Goal: Transaction & Acquisition: Purchase product/service

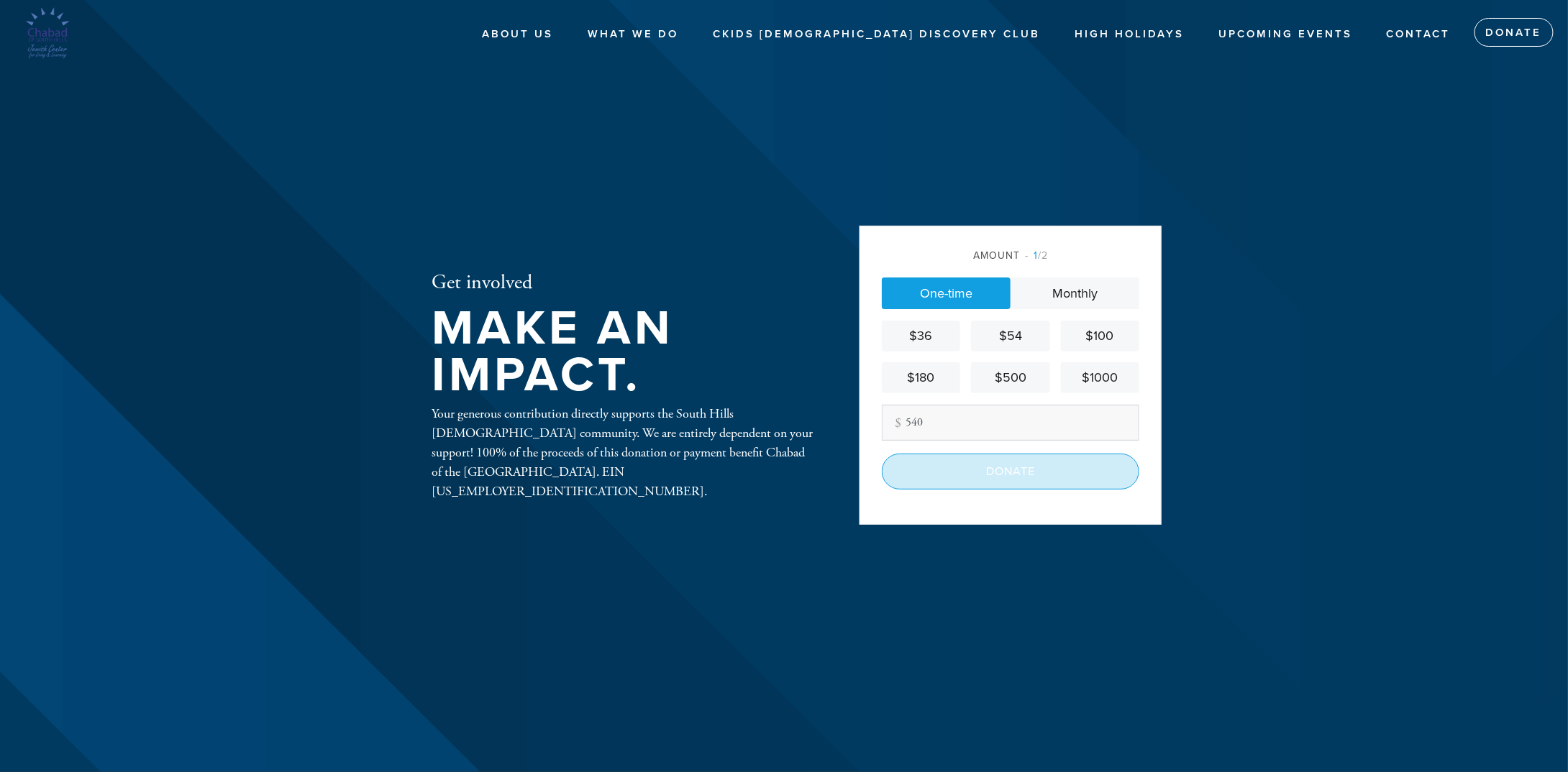
type input "540"
click at [1008, 479] on input "Donate" at bounding box center [1010, 472] width 258 height 36
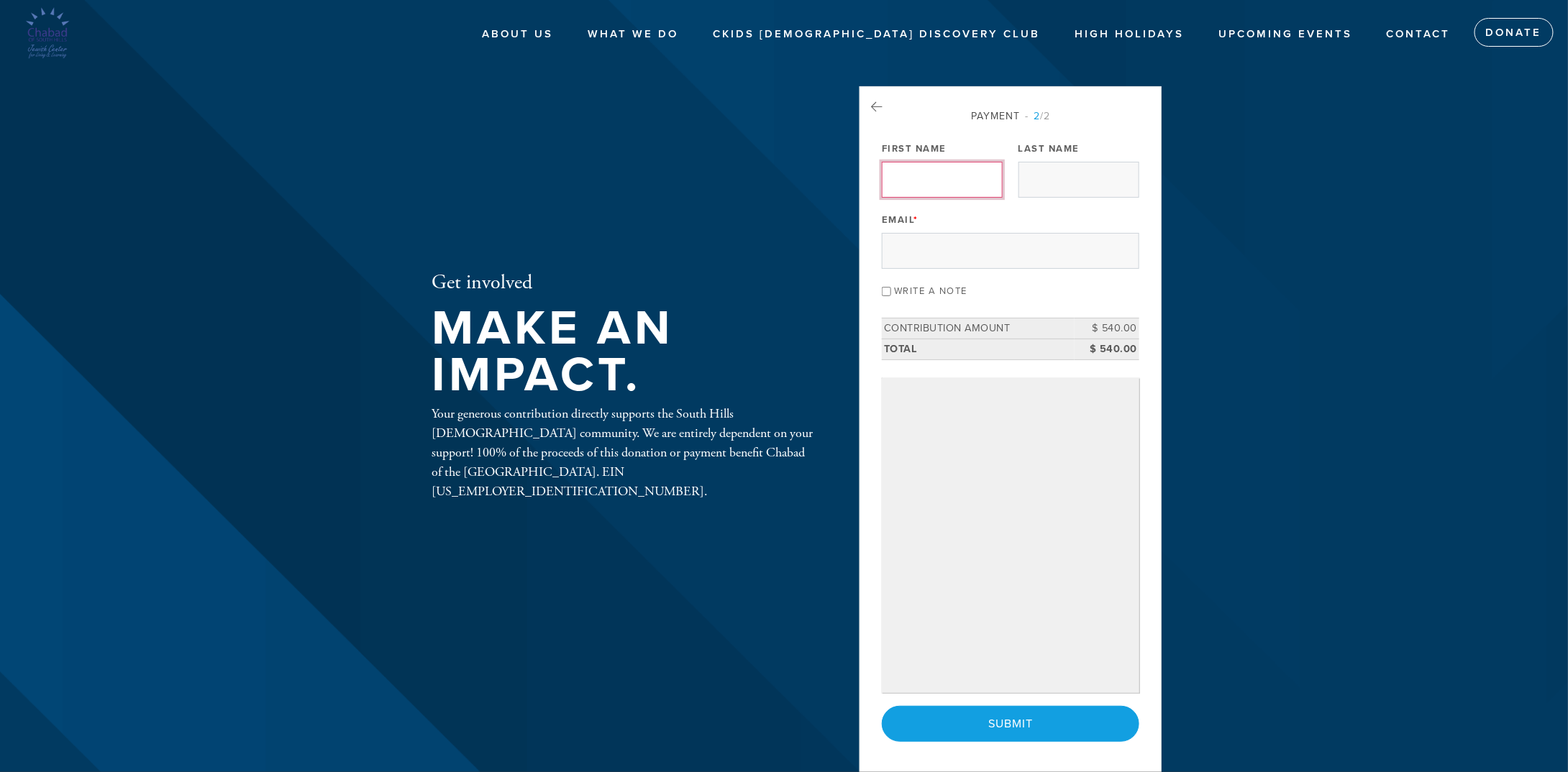
click at [916, 193] on input "First Name" at bounding box center [942, 180] width 121 height 36
type input "Avi"
type input "Shimshi"
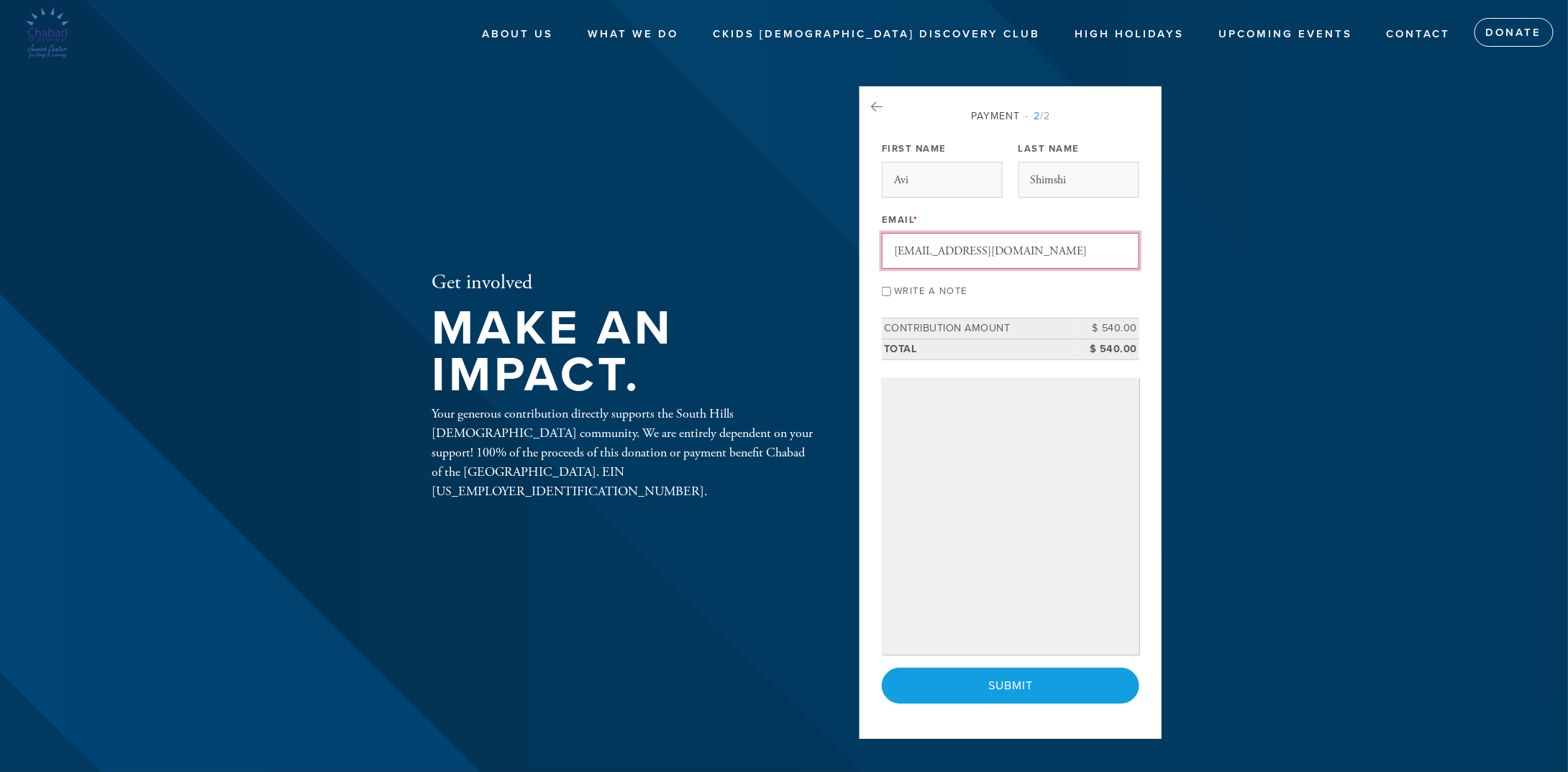
click at [1031, 250] on input "[EMAIL_ADDRESS][DOMAIN_NAME]" at bounding box center [1010, 251] width 258 height 36
drag, startPoint x: 1028, startPoint y: 246, endPoint x: 826, endPoint y: 243, distance: 202.0
click at [826, 243] on div "Get involved Make an impact. Your generous contribution directly supports the S…" at bounding box center [783, 386] width 777 height 599
type input "[EMAIL_ADDRESS][DOMAIN_NAME]"
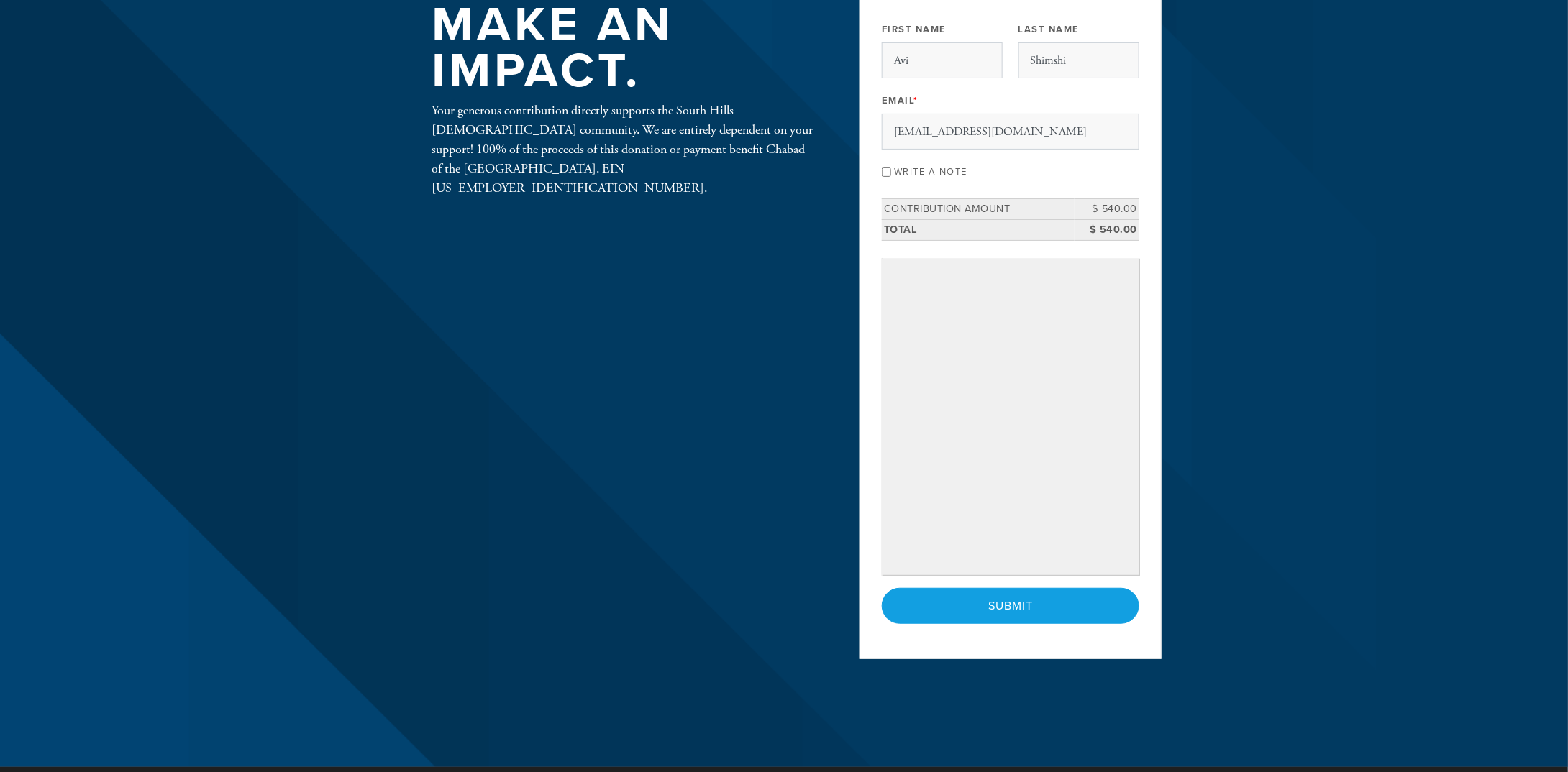
scroll to position [144, 0]
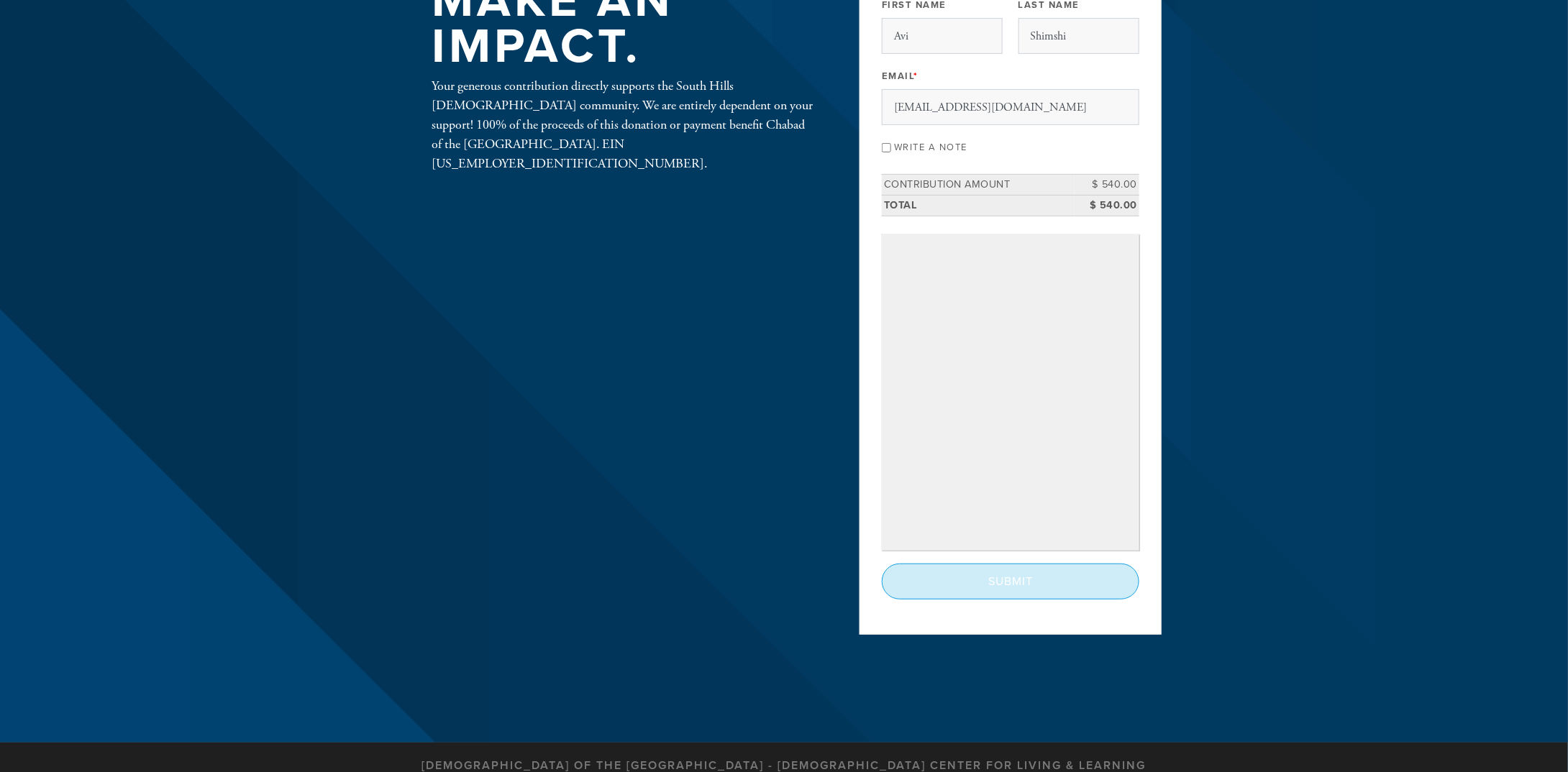
click at [1018, 582] on input "Submit" at bounding box center [1010, 582] width 258 height 36
